Goal: Find specific page/section: Find specific page/section

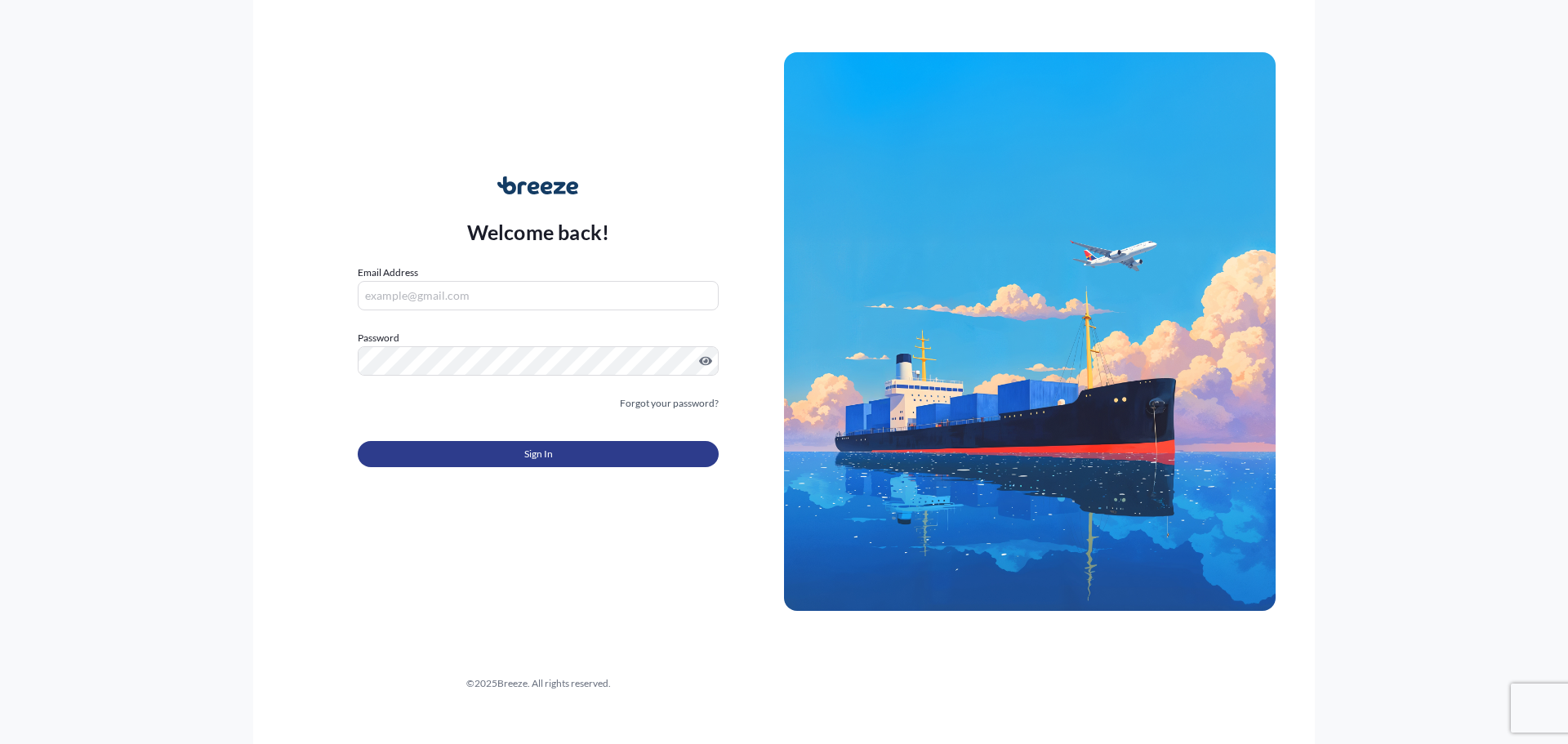
type input "[PERSON_NAME][EMAIL_ADDRESS][DOMAIN_NAME]"
click at [517, 457] on button "Sign In" at bounding box center [538, 454] width 361 height 26
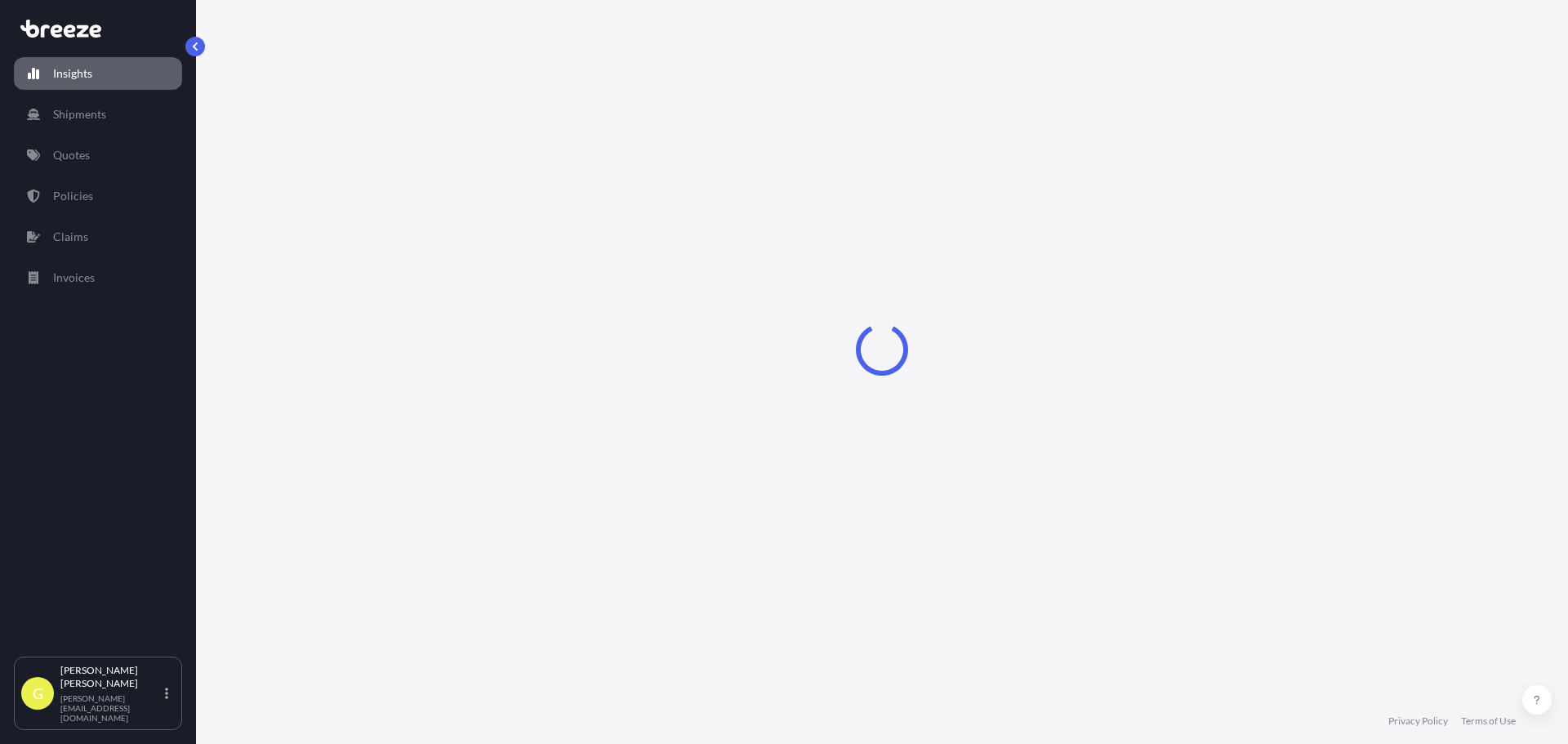
select select "2025"
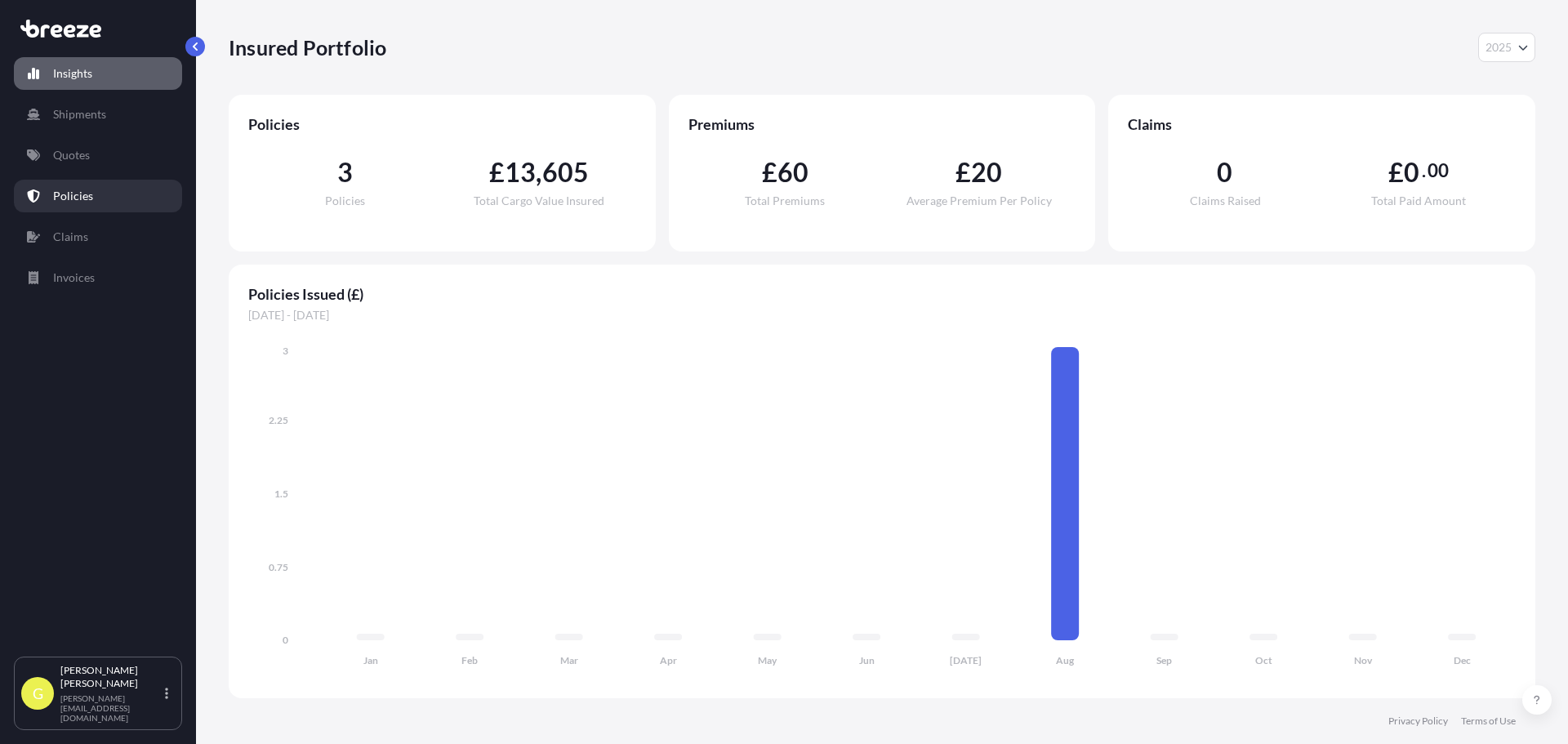
click at [83, 199] on p "Policies" at bounding box center [73, 196] width 40 height 16
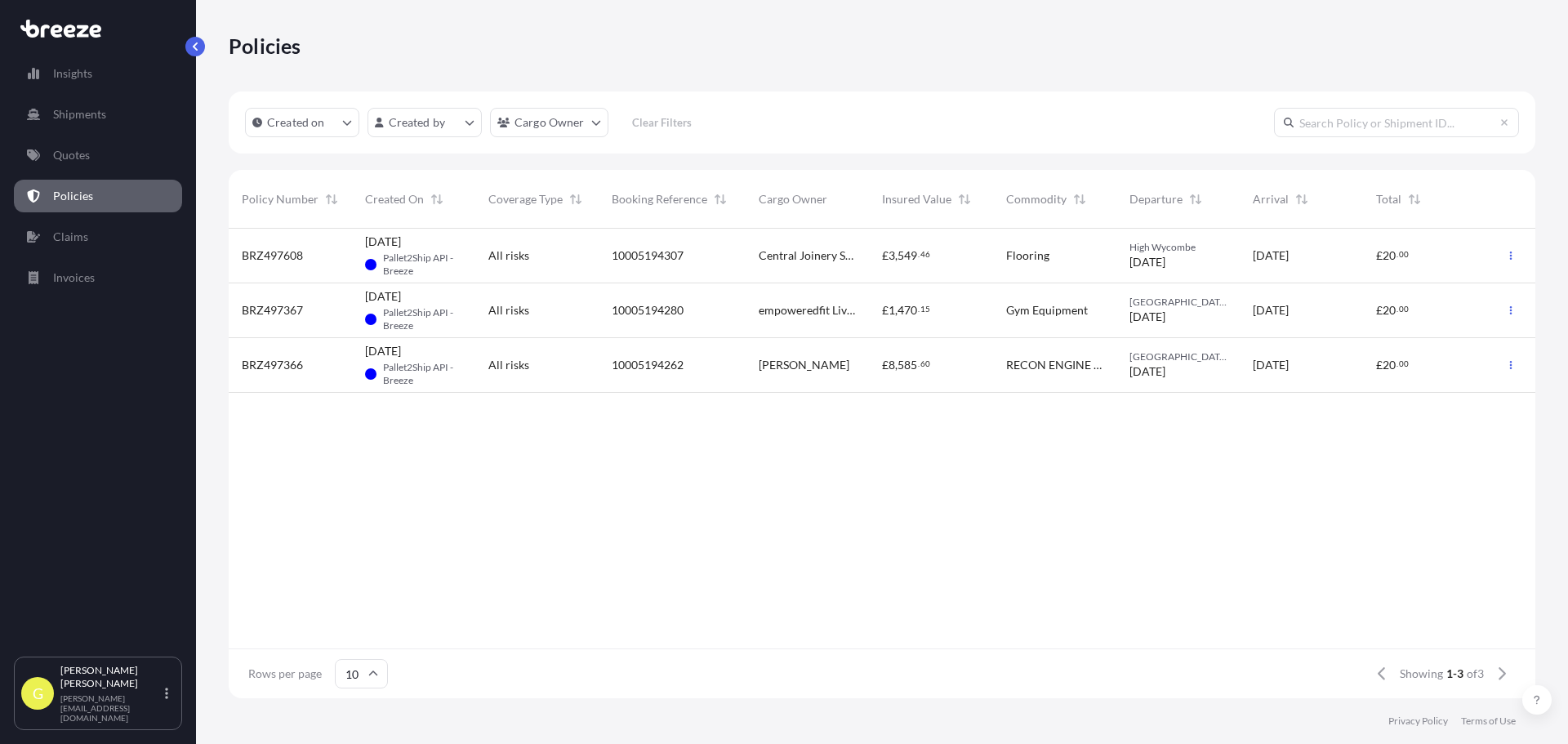
scroll to position [467, 1294]
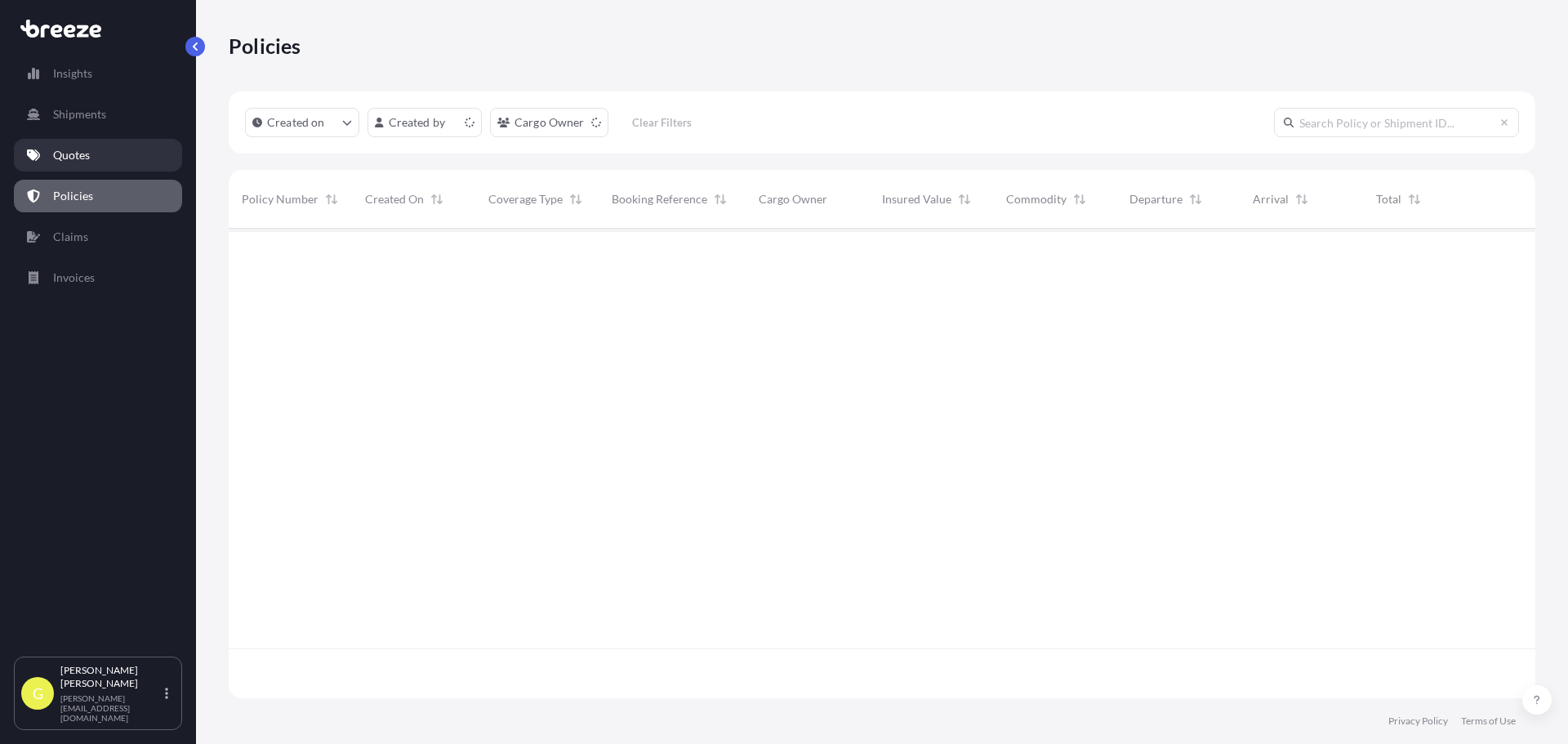
scroll to position [467, 1294]
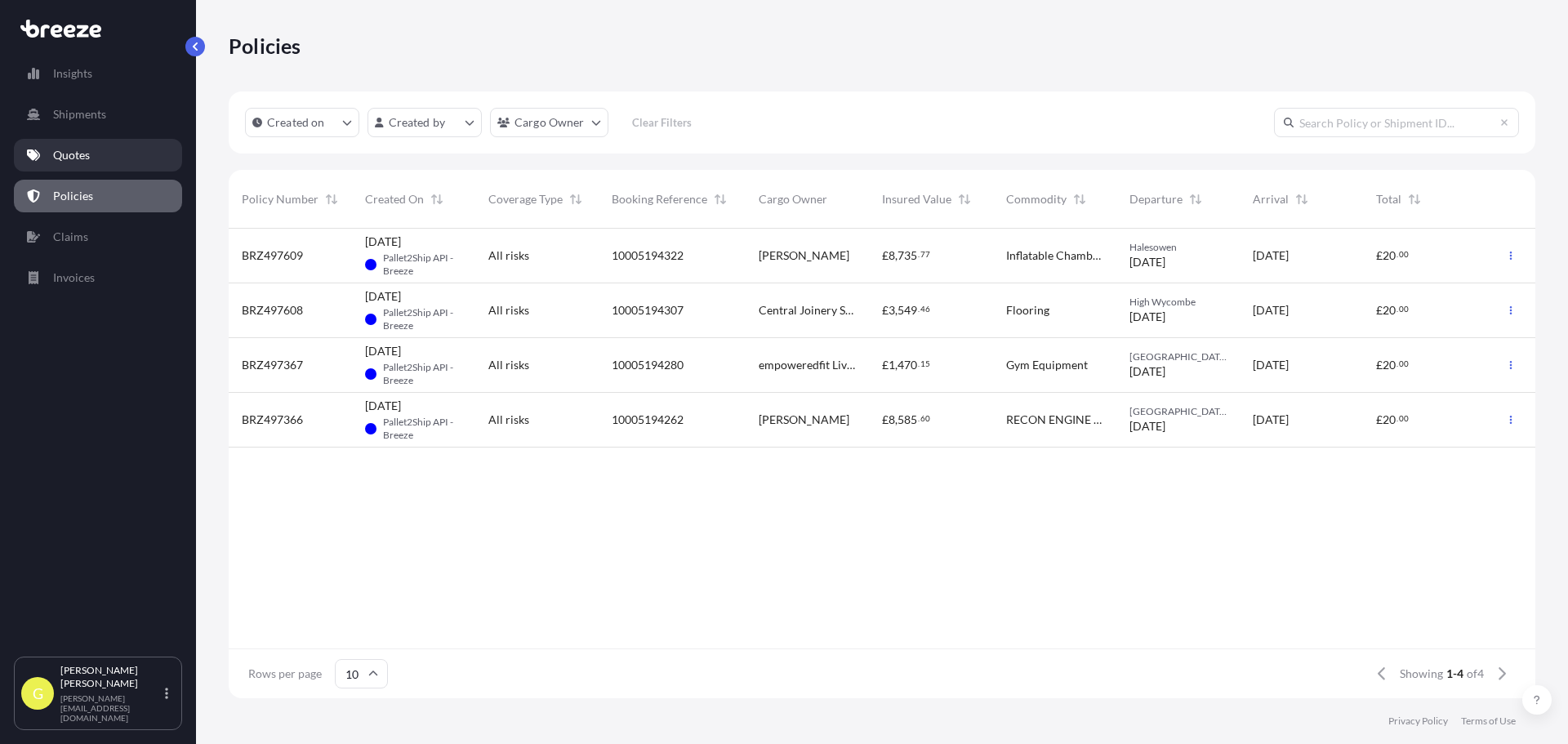
click at [75, 158] on p "Quotes" at bounding box center [71, 156] width 36 height 16
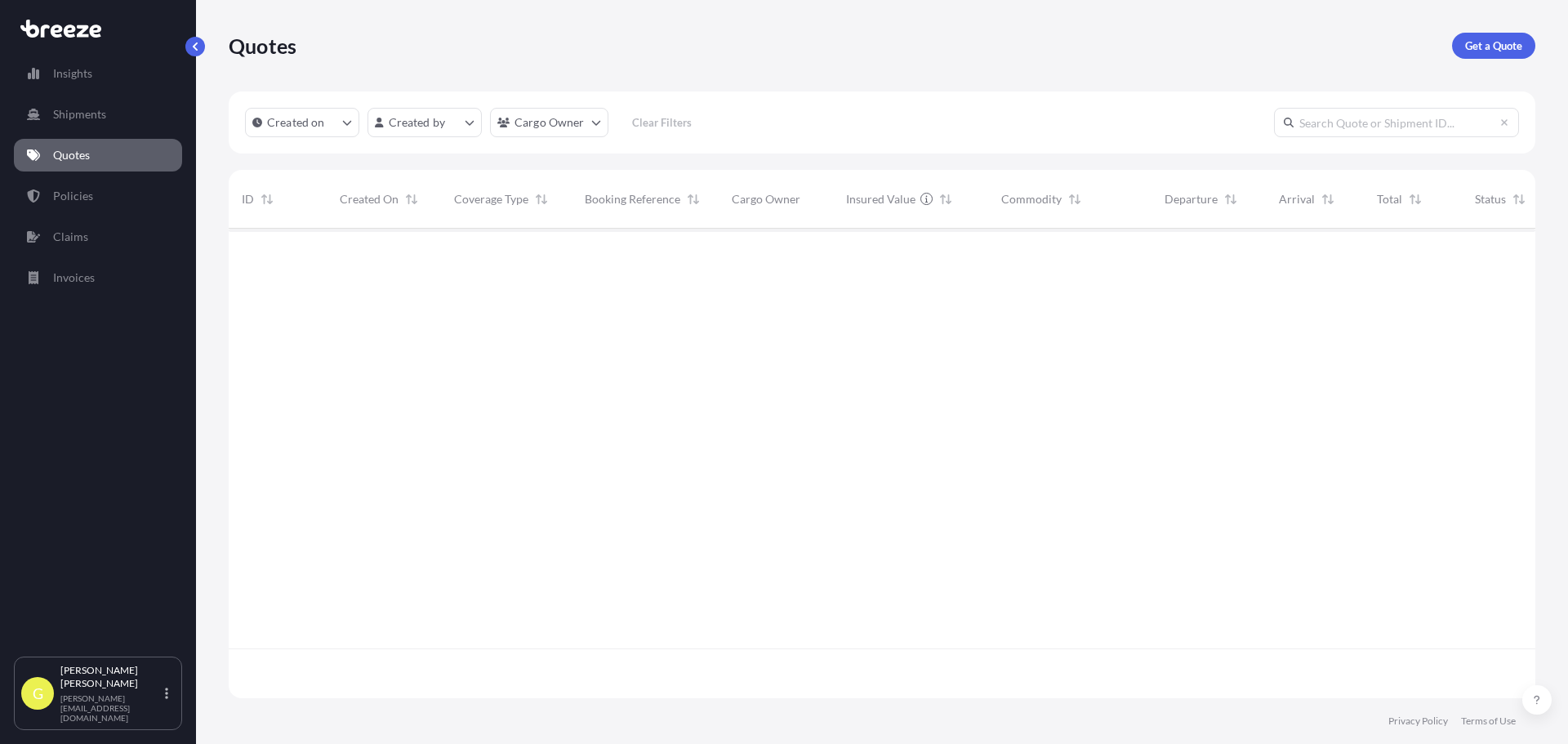
scroll to position [517, 1294]
click at [65, 199] on p "Policies" at bounding box center [73, 196] width 40 height 16
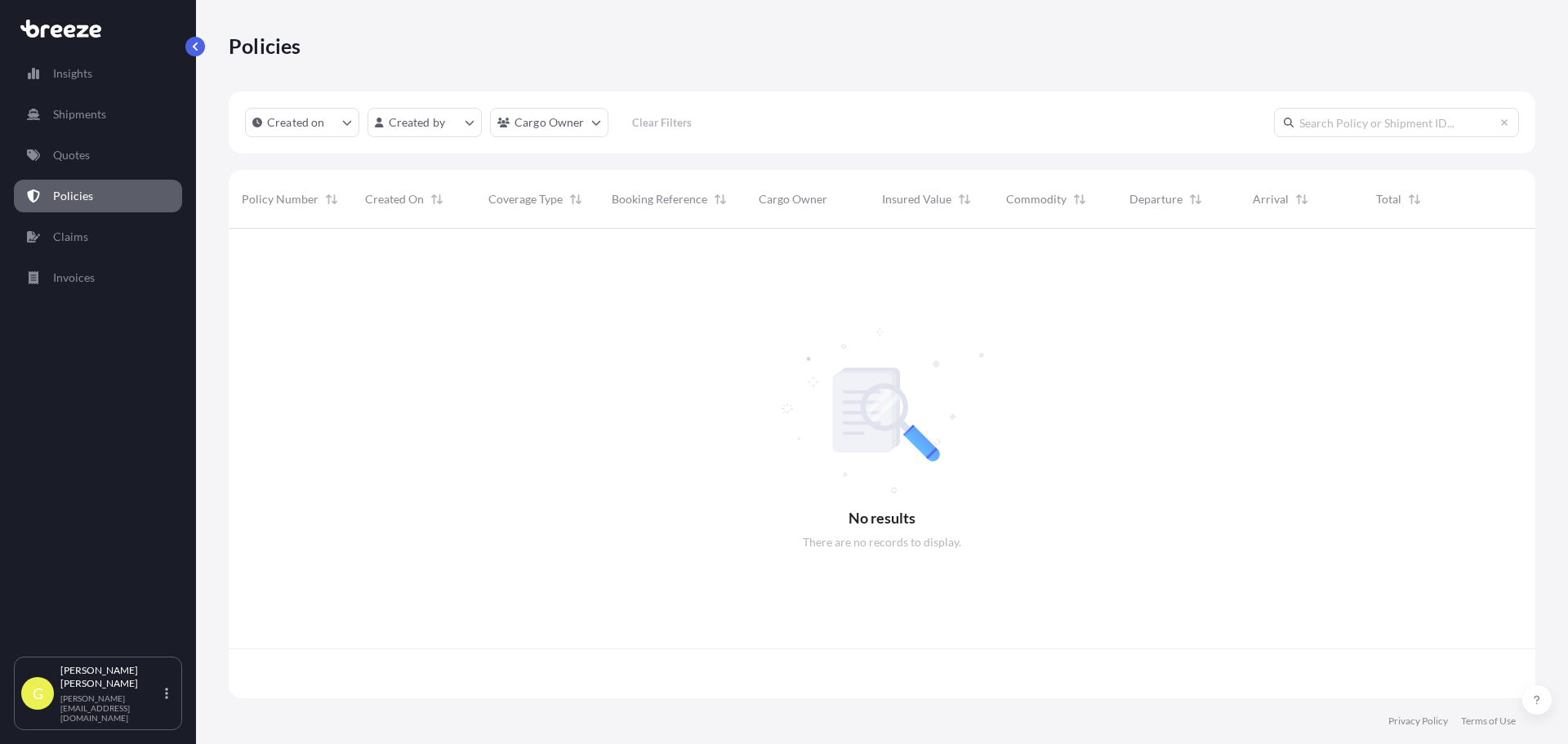
scroll to position [467, 1294]
